Goal: Task Accomplishment & Management: Complete application form

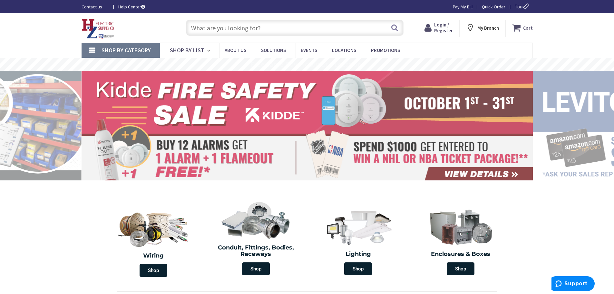
click at [450, 28] on span "Login / Register" at bounding box center [443, 28] width 19 height 12
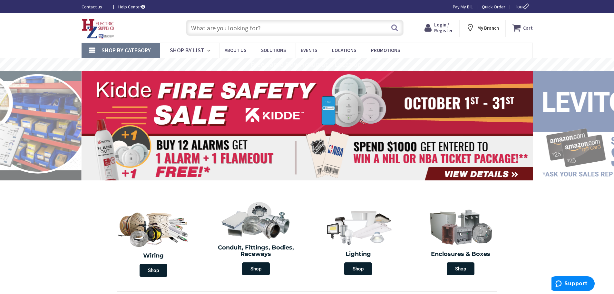
type input "[US_STATE][GEOGRAPHIC_DATA], [GEOGRAPHIC_DATA]"
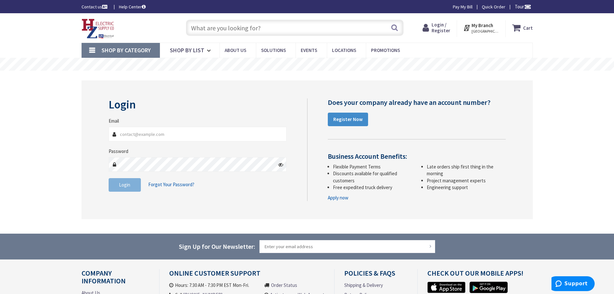
click at [171, 139] on input "Email" at bounding box center [198, 134] width 178 height 15
type input "[EMAIL_ADDRESS][DOMAIN_NAME]"
click at [344, 123] on link "Register Now" at bounding box center [348, 120] width 40 height 14
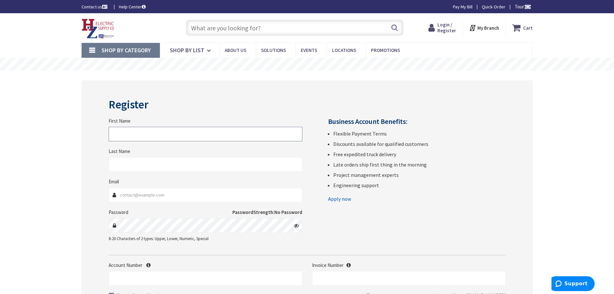
click at [132, 137] on input "First Name" at bounding box center [206, 134] width 194 height 15
type input "Michael"
type input "Raimondo"
type input "Raimondoelectric@gmail.com"
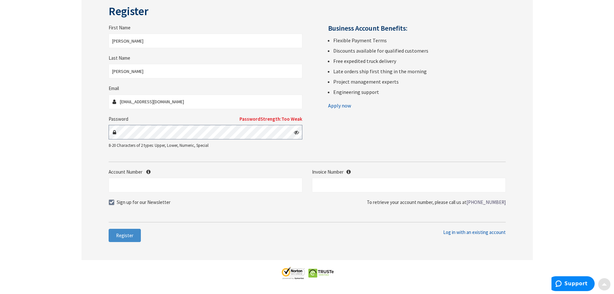
scroll to position [97, 0]
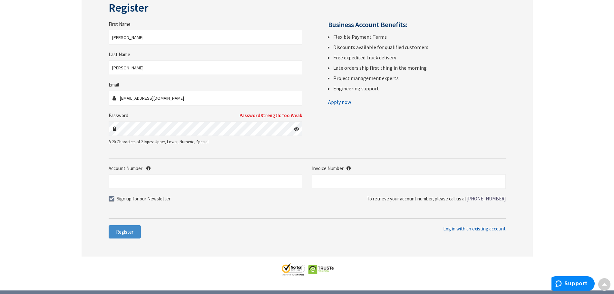
click at [297, 130] on icon at bounding box center [296, 128] width 5 height 5
click at [145, 178] on input "Account Number" at bounding box center [206, 181] width 194 height 15
click at [132, 232] on span "Register" at bounding box center [124, 232] width 17 height 6
click at [332, 182] on input "text" at bounding box center [409, 181] width 194 height 15
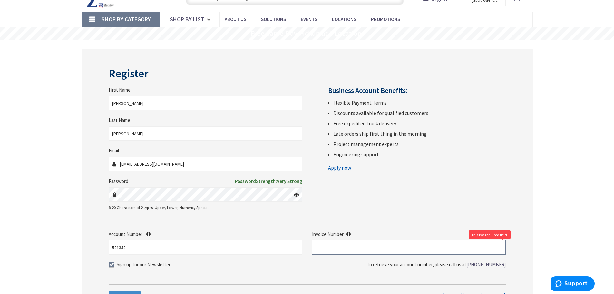
scroll to position [32, 0]
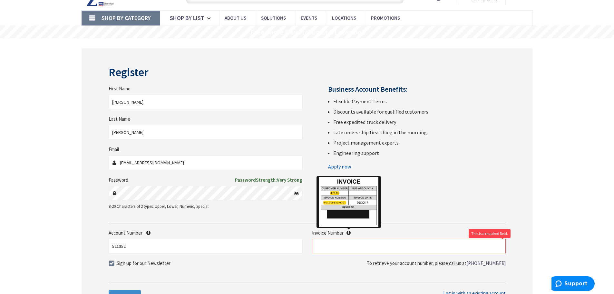
click at [350, 231] on icon at bounding box center [349, 232] width 4 height 5
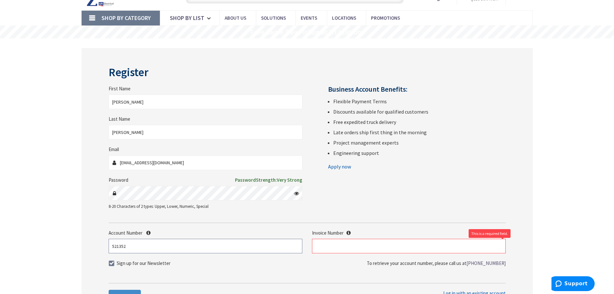
drag, startPoint x: 128, startPoint y: 247, endPoint x: 84, endPoint y: 241, distance: 44.6
click at [84, 241] on div "Register First Name Michael Last Name Raimondo Email Raimondoelectric@gmail.com…" at bounding box center [307, 184] width 451 height 273
type input "48614"
click at [322, 242] on input "text" at bounding box center [409, 246] width 194 height 15
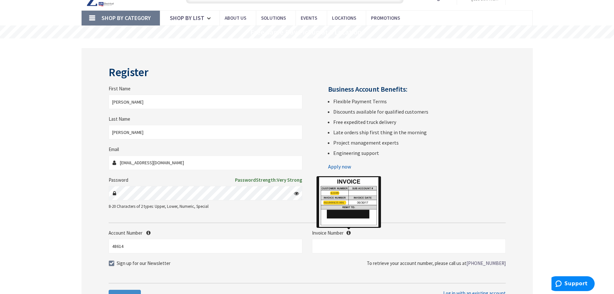
click at [349, 234] on icon at bounding box center [349, 232] width 4 height 5
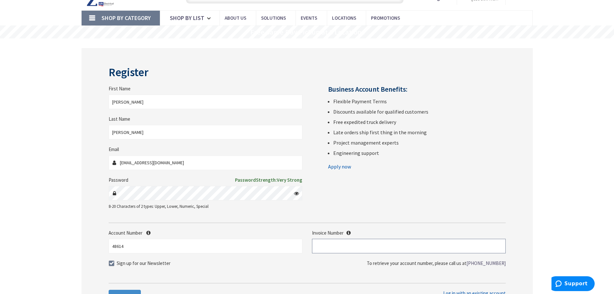
click at [343, 247] on input "text" at bounding box center [409, 246] width 194 height 15
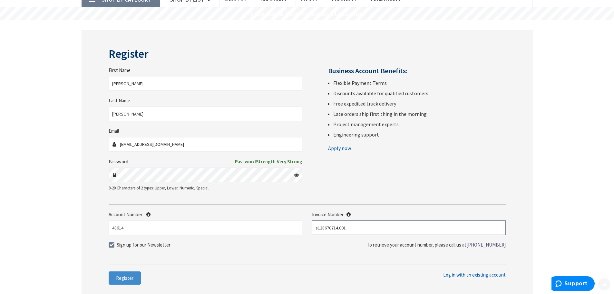
scroll to position [97, 0]
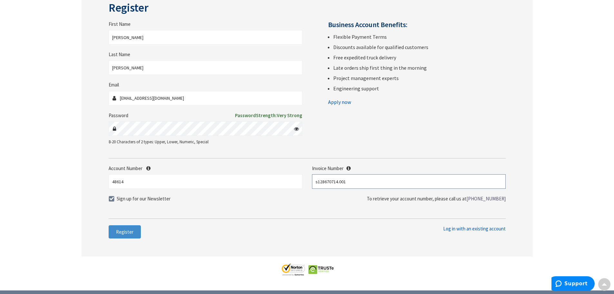
type input "s128670714.001"
click at [113, 199] on span at bounding box center [112, 199] width 6 height 6
click at [113, 199] on input "Sign up for our Newsletter" at bounding box center [112, 198] width 4 height 4
click at [114, 198] on span at bounding box center [112, 199] width 6 height 6
click at [114, 198] on input "Sign up for our Newsletter" at bounding box center [112, 198] width 4 height 4
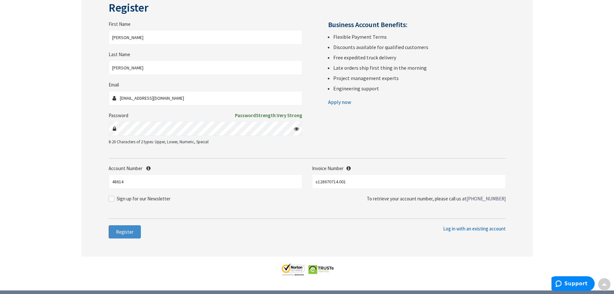
checkbox input "true"
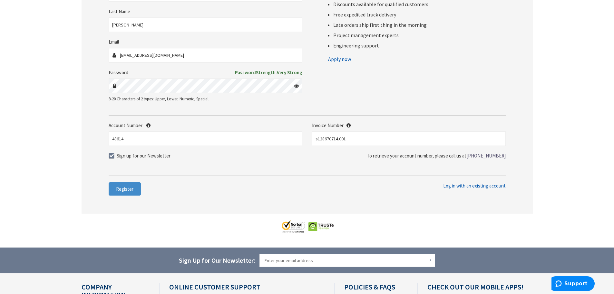
scroll to position [161, 0]
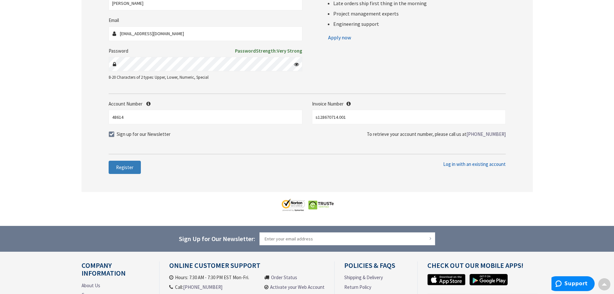
click at [123, 169] on span "Register" at bounding box center [124, 167] width 17 height 6
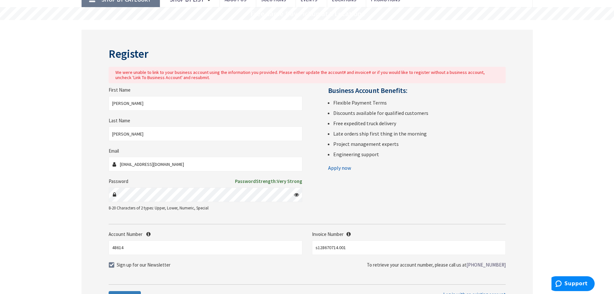
scroll to position [52, 0]
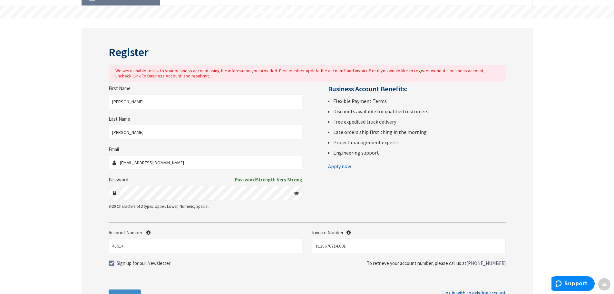
click at [337, 167] on link "Apply now" at bounding box center [339, 166] width 23 height 10
drag, startPoint x: 133, startPoint y: 246, endPoint x: 76, endPoint y: 247, distance: 56.8
click at [76, 247] on main "Register We were unable to link to your business account using the information …" at bounding box center [307, 186] width 484 height 336
type input "521352"
click at [116, 290] on button "Register" at bounding box center [125, 296] width 32 height 14
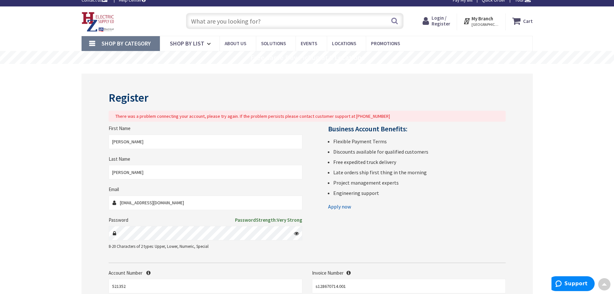
scroll to position [0, 0]
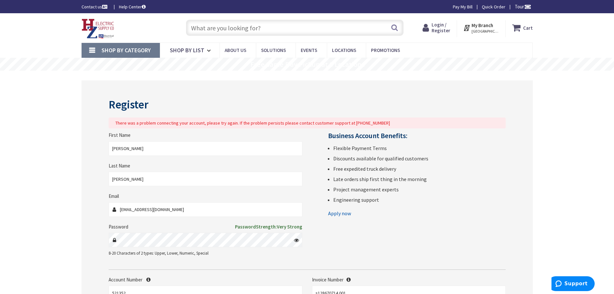
click at [470, 44] on nav "Shop By Category Conduit and Fittings Cable Tray & Accessories Cable Trays Cabl…" at bounding box center [307, 50] width 451 height 15
click at [112, 28] on img at bounding box center [98, 29] width 33 height 20
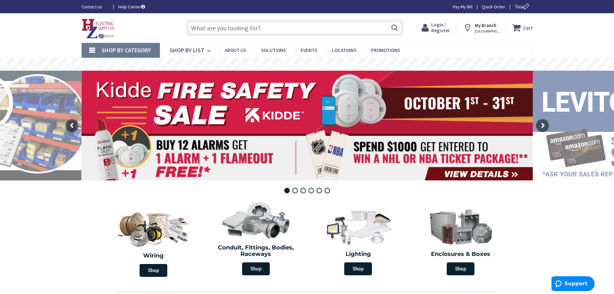
click at [440, 30] on span "Login / Register" at bounding box center [440, 28] width 19 height 12
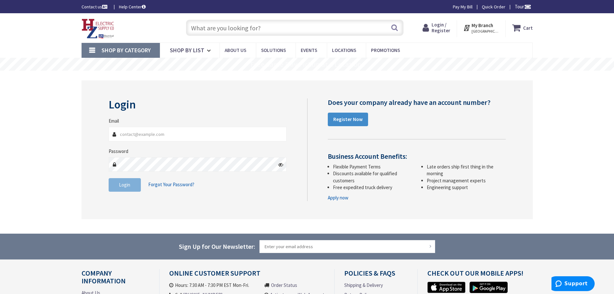
click at [127, 137] on input "Email" at bounding box center [198, 134] width 178 height 15
click at [142, 136] on input "Email" at bounding box center [198, 134] width 178 height 15
type input "[EMAIL_ADDRESS][DOMAIN_NAME]"
click at [119, 173] on fieldset "Email Raimondoelectric@gmail.com Password Login Forgot Your Password?" at bounding box center [198, 157] width 178 height 81
click at [336, 122] on strong "Register Now" at bounding box center [347, 119] width 29 height 6
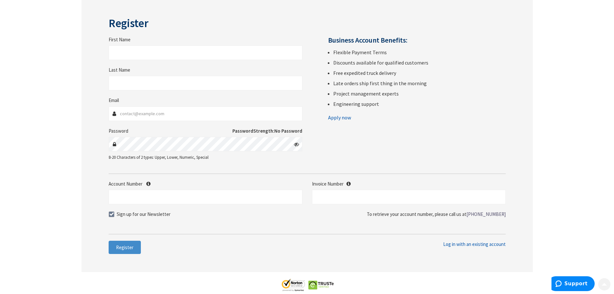
scroll to position [97, 0]
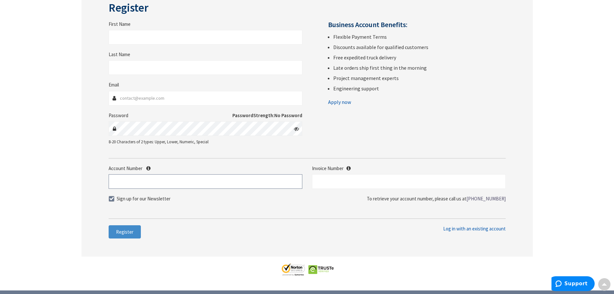
click at [142, 182] on input "Account Number" at bounding box center [206, 181] width 194 height 15
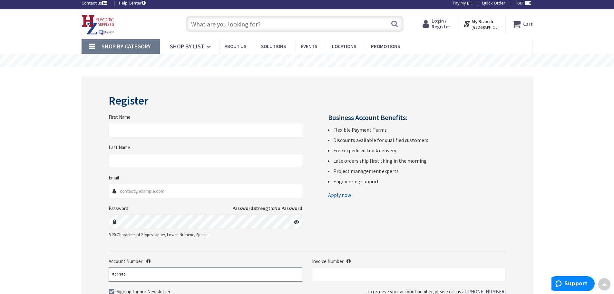
scroll to position [0, 0]
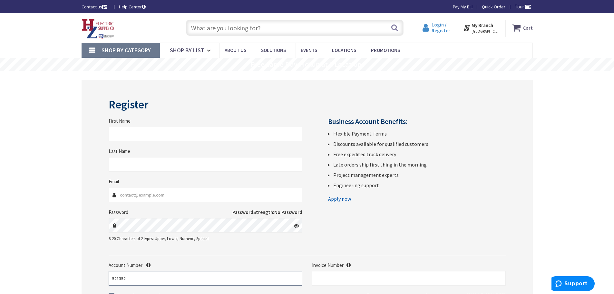
type input "521352"
click at [445, 29] on span "Login / Register" at bounding box center [441, 28] width 19 height 12
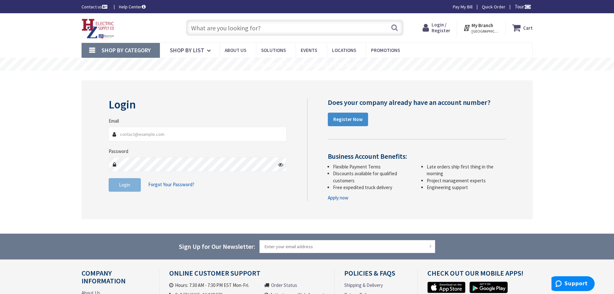
click at [145, 133] on input "Email" at bounding box center [198, 134] width 178 height 15
type input "Raimondoelectric@gmail.com"
click at [171, 183] on span "Forgot Your Password?" at bounding box center [171, 184] width 46 height 6
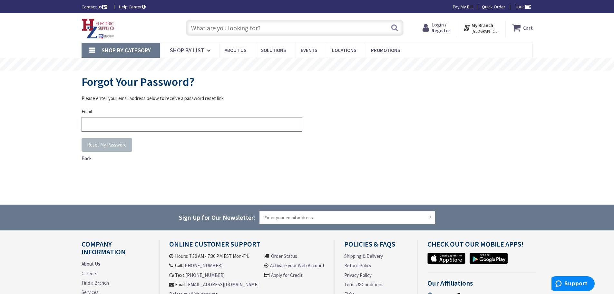
click at [124, 120] on input "Email" at bounding box center [192, 124] width 221 height 15
type input "Raimondoelectric@gmail.com"
click at [105, 146] on span "Reset My Password" at bounding box center [107, 145] width 40 height 6
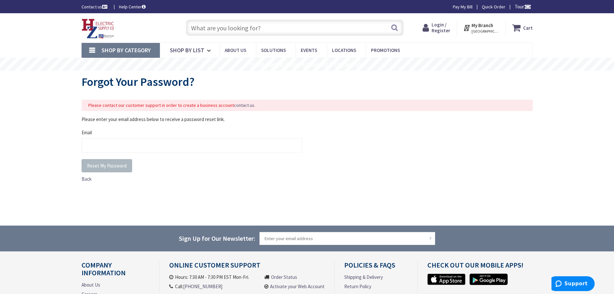
click at [446, 24] on span "Login / Register" at bounding box center [441, 28] width 19 height 12
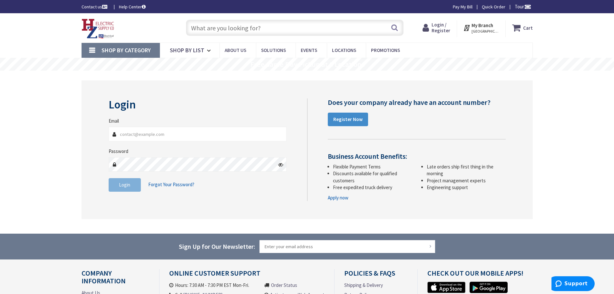
click at [358, 152] on h4 "Business Account Benefits:" at bounding box center [417, 156] width 178 height 8
click at [362, 157] on h4 "Business Account Benefits:" at bounding box center [417, 156] width 178 height 8
click at [448, 176] on li "Late orders ship first thing in the morning" at bounding box center [466, 170] width 79 height 14
click at [129, 137] on input "Email" at bounding box center [198, 134] width 178 height 15
click at [126, 184] on span "Login" at bounding box center [124, 185] width 11 height 6
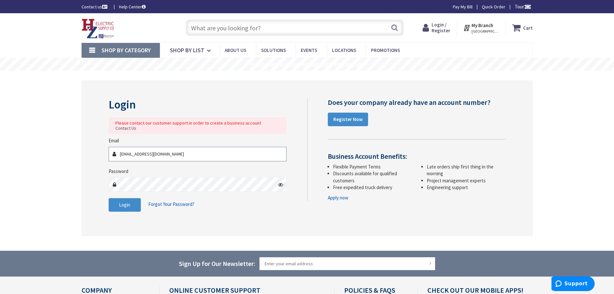
drag, startPoint x: 155, startPoint y: 149, endPoint x: 69, endPoint y: 150, distance: 86.4
click at [70, 150] on main "Login Please contact our customer support in order to create a business account…" at bounding box center [307, 161] width 484 height 180
click at [88, 156] on div "Login Please contact our customer support in order to create a business account…" at bounding box center [307, 157] width 451 height 155
click at [75, 173] on main "Login Please contact our customer support in order to create a business account…" at bounding box center [307, 161] width 484 height 180
click at [180, 151] on input "Raimondoelectric@gmail.com" at bounding box center [198, 154] width 178 height 15
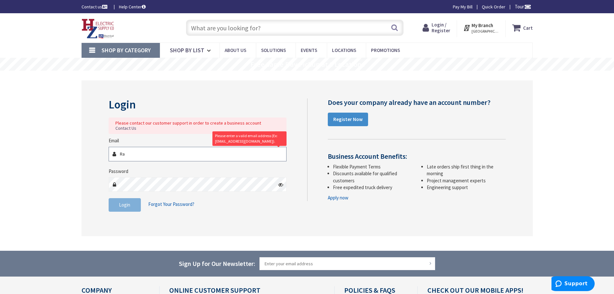
type input "R"
click at [256, 203] on div "Login Forgot Your Password?" at bounding box center [198, 205] width 178 height 14
click at [336, 197] on link "Apply now" at bounding box center [338, 197] width 21 height 7
click at [469, 5] on link "Pay My Bill" at bounding box center [463, 7] width 20 height 6
click at [394, 48] on span "Promotions" at bounding box center [385, 50] width 29 height 6
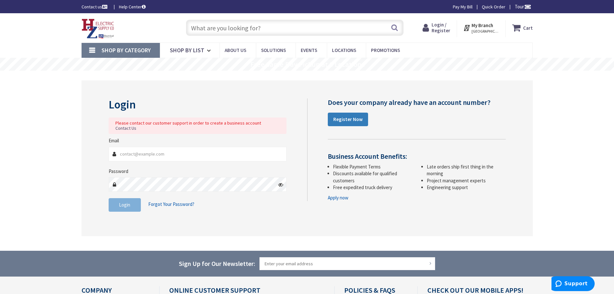
click at [351, 120] on strong "Register Now" at bounding box center [347, 119] width 29 height 6
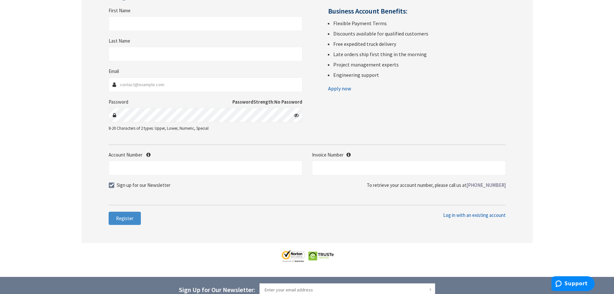
scroll to position [161, 0]
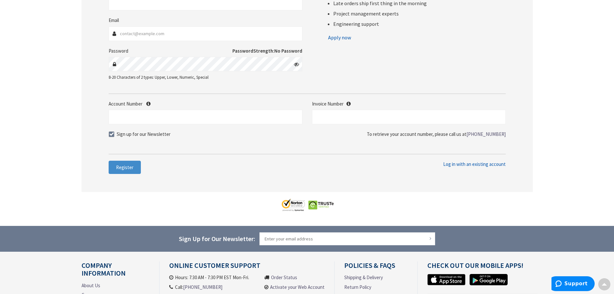
click at [470, 165] on span "Log in with an existing account" at bounding box center [474, 164] width 63 height 6
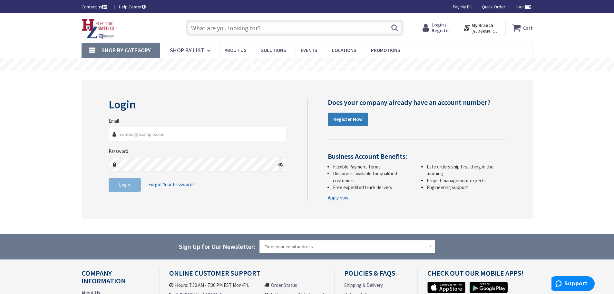
click at [337, 122] on strong "Register Now" at bounding box center [347, 119] width 29 height 6
